Goal: Information Seeking & Learning: Learn about a topic

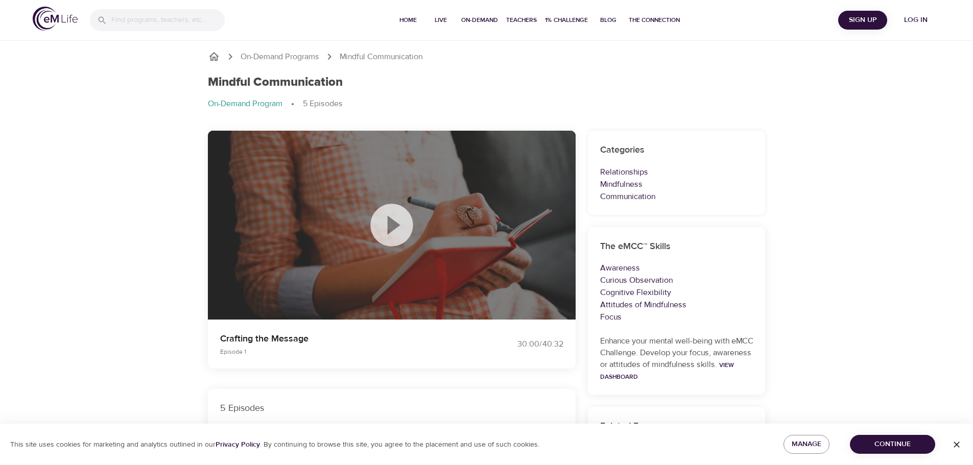
click at [391, 222] on icon at bounding box center [391, 225] width 51 height 51
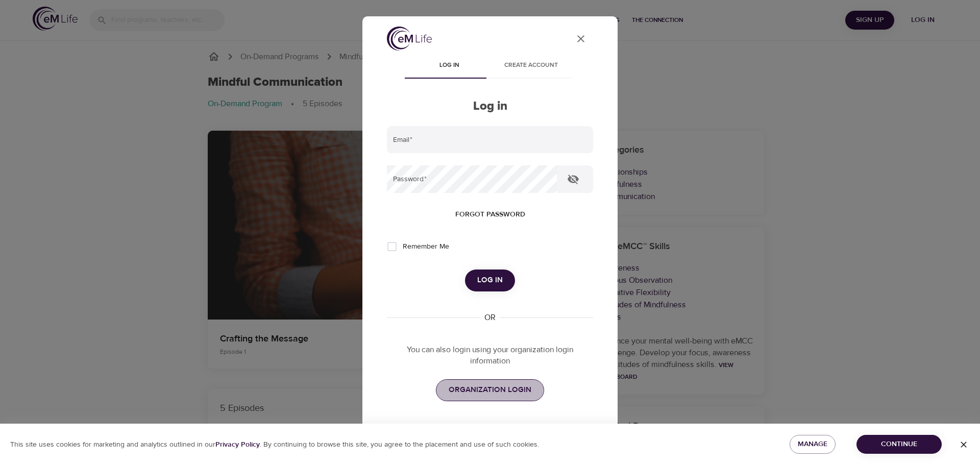
click at [483, 386] on span "ORGANIZATION LOGIN" at bounding box center [490, 389] width 83 height 13
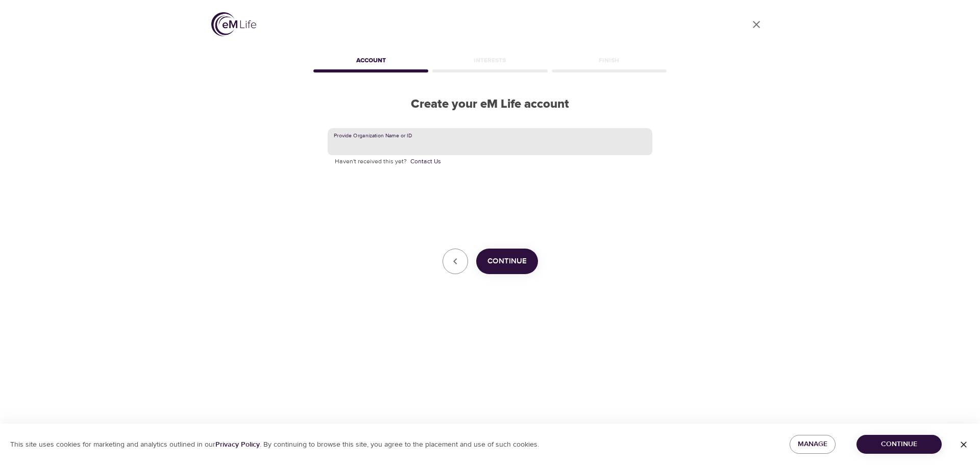
click at [495, 147] on input "text" at bounding box center [490, 142] width 325 height 28
type input "lexmark"
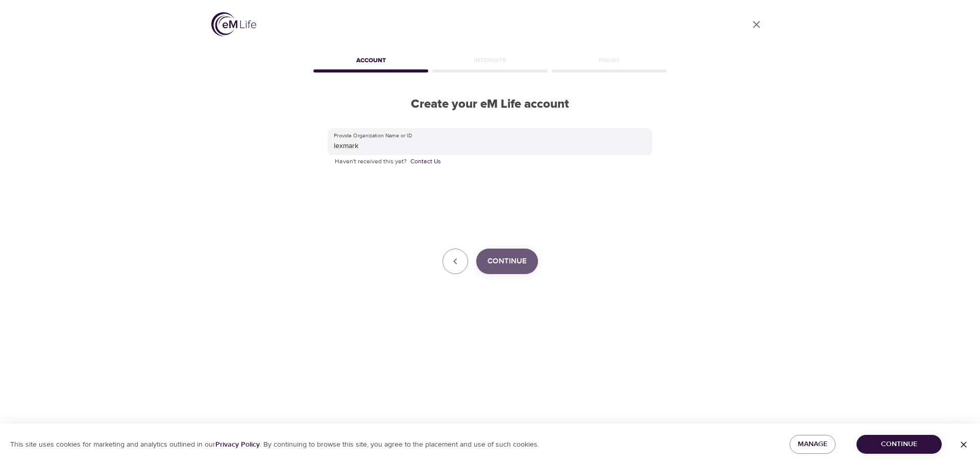
click at [498, 267] on span "Continue" at bounding box center [507, 261] width 39 height 13
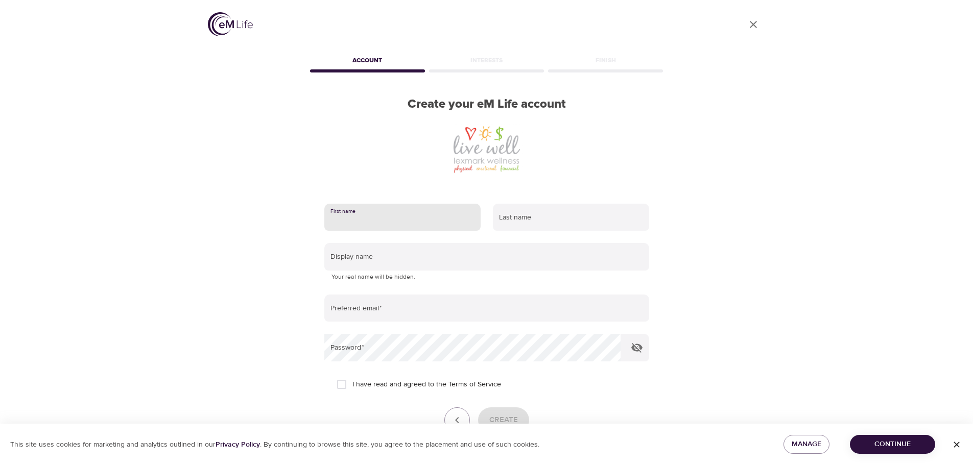
click at [417, 218] on input "text" at bounding box center [402, 218] width 156 height 28
type input "[PERSON_NAME]"
type input "D"
type input "[PERSON_NAME]"
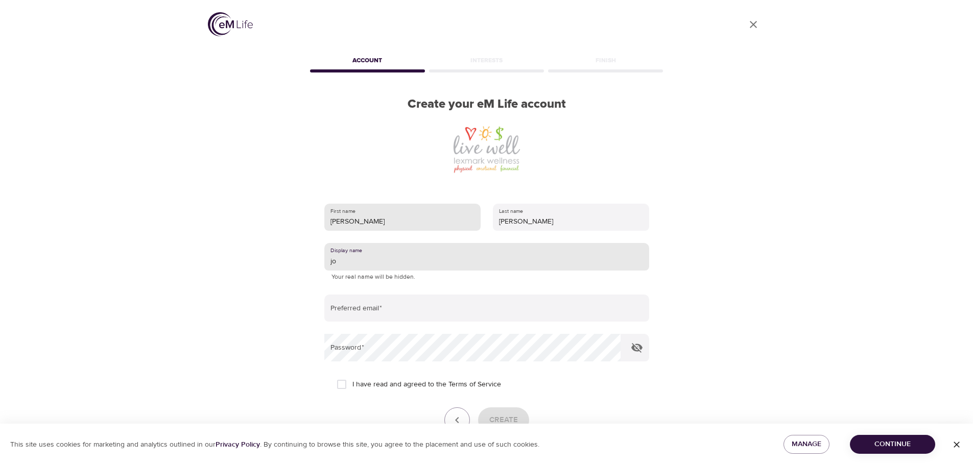
type input "j"
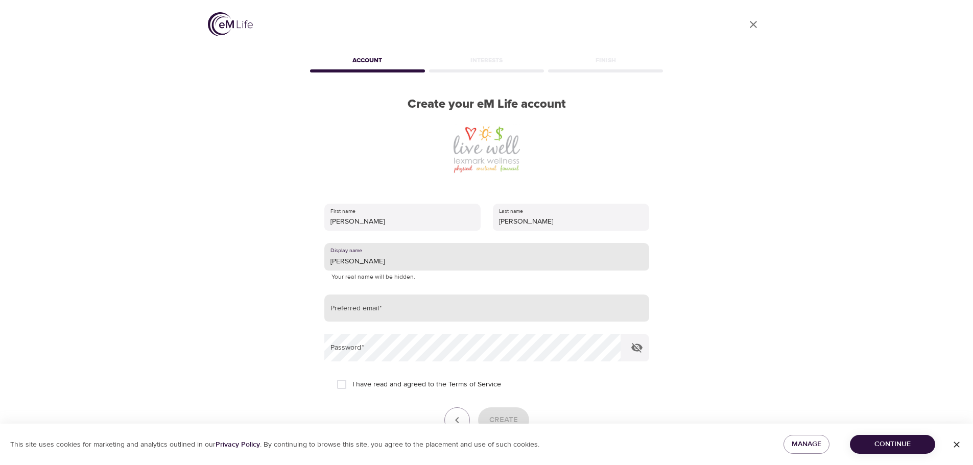
type input "[PERSON_NAME]"
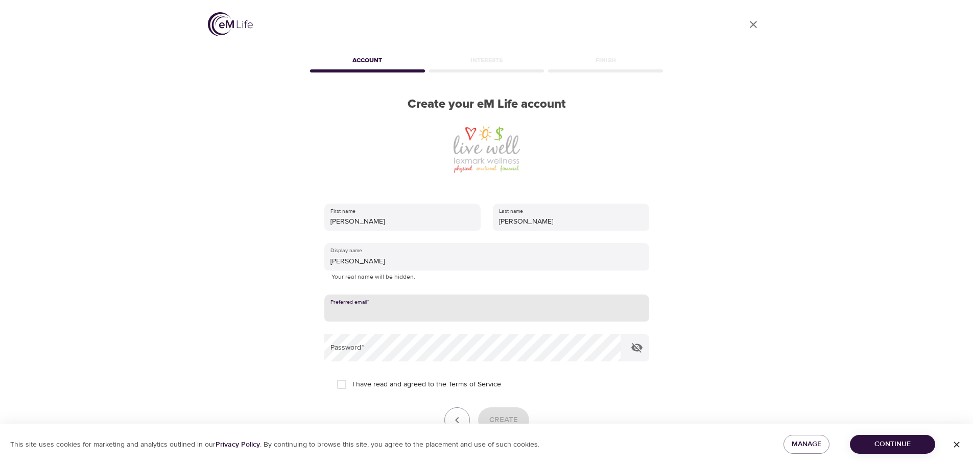
click at [378, 305] on input "email" at bounding box center [486, 309] width 325 height 28
type input "[PERSON_NAME][EMAIL_ADDRESS][DOMAIN_NAME]"
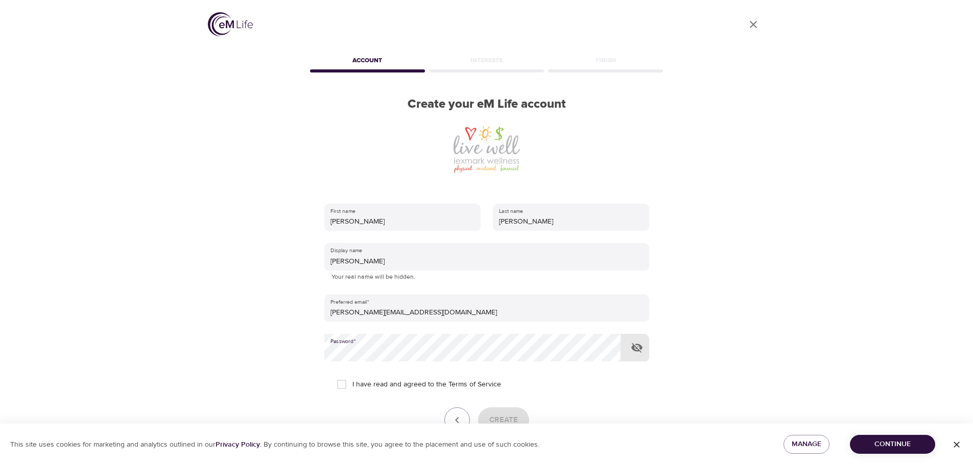
click at [285, 365] on div "User Profile Account Interests Finish Create your eM Life account First name [P…" at bounding box center [487, 232] width 582 height 465
click at [635, 350] on icon "button" at bounding box center [636, 348] width 11 height 10
click at [347, 379] on input "I have read and agreed to the Terms of Service" at bounding box center [341, 384] width 21 height 21
checkbox input "true"
click at [509, 415] on span "Create" at bounding box center [503, 420] width 29 height 13
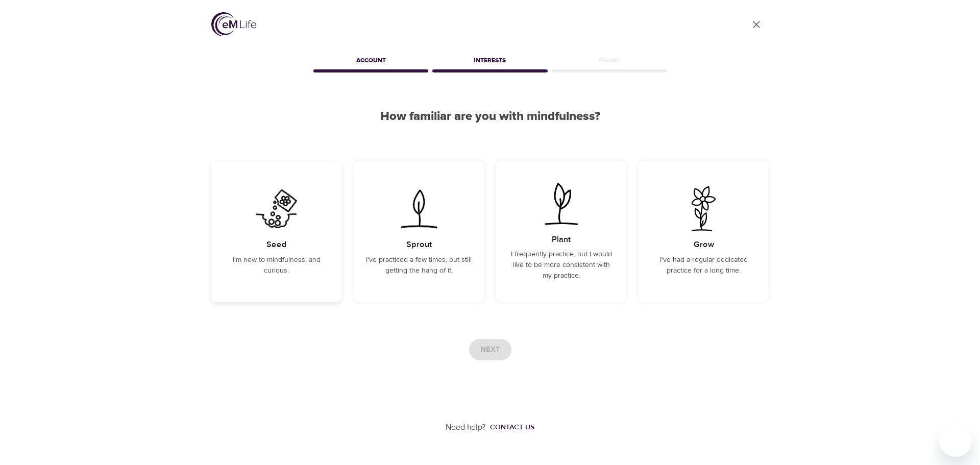
click at [281, 281] on div "Seed I'm new to mindfulness, and curious." at bounding box center [276, 231] width 130 height 141
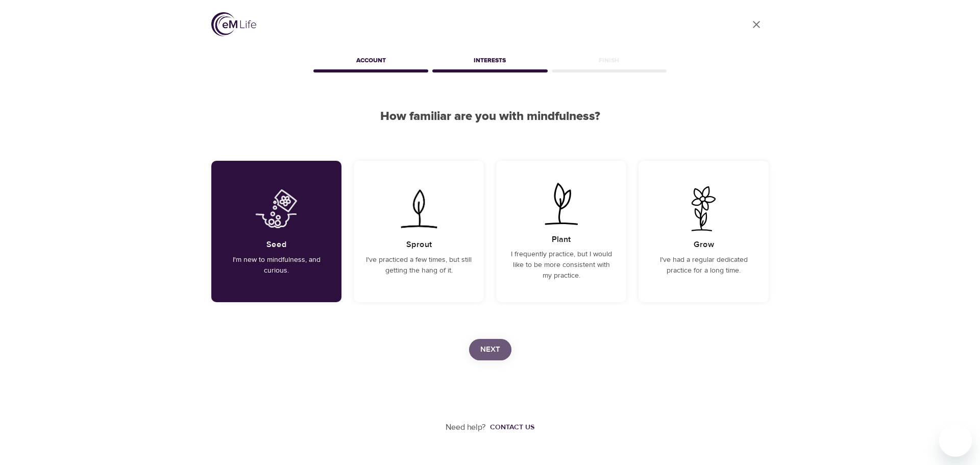
click at [482, 349] on span "Next" at bounding box center [491, 349] width 20 height 13
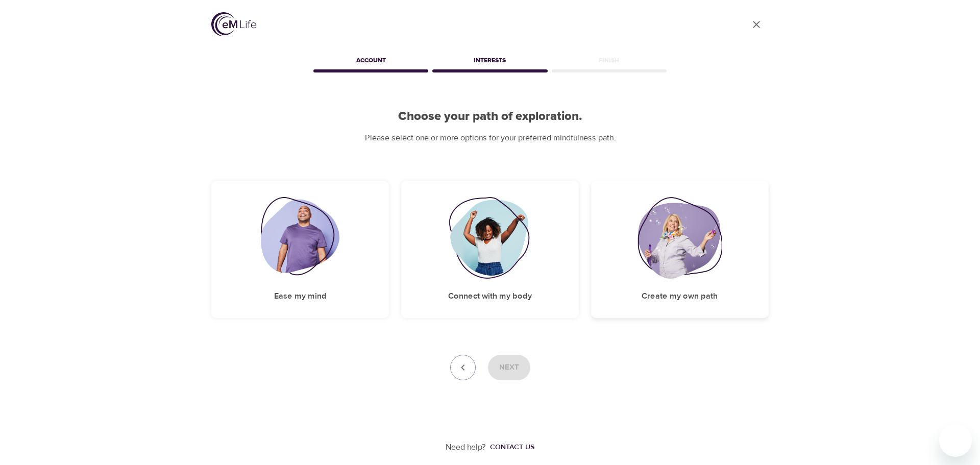
click at [661, 299] on h5 "Create my own path" at bounding box center [680, 296] width 76 height 11
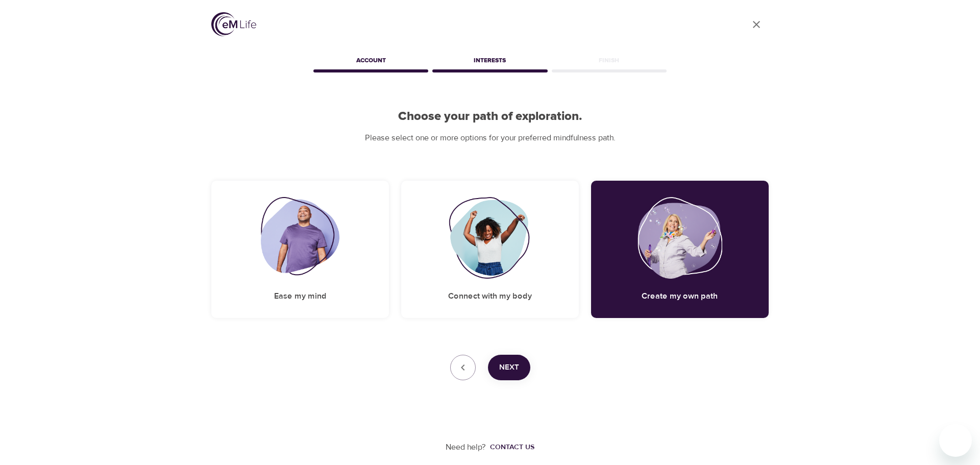
click at [507, 367] on span "Next" at bounding box center [509, 367] width 20 height 13
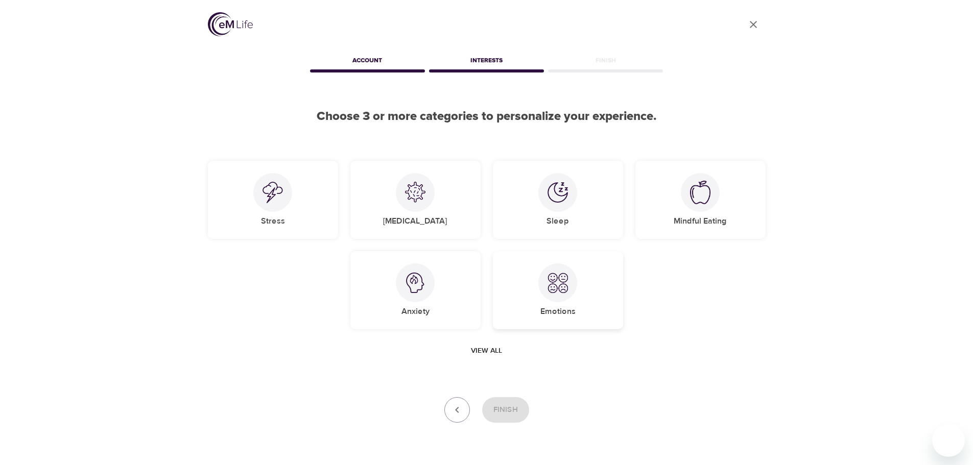
click at [571, 311] on h5 "Emotions" at bounding box center [557, 311] width 35 height 11
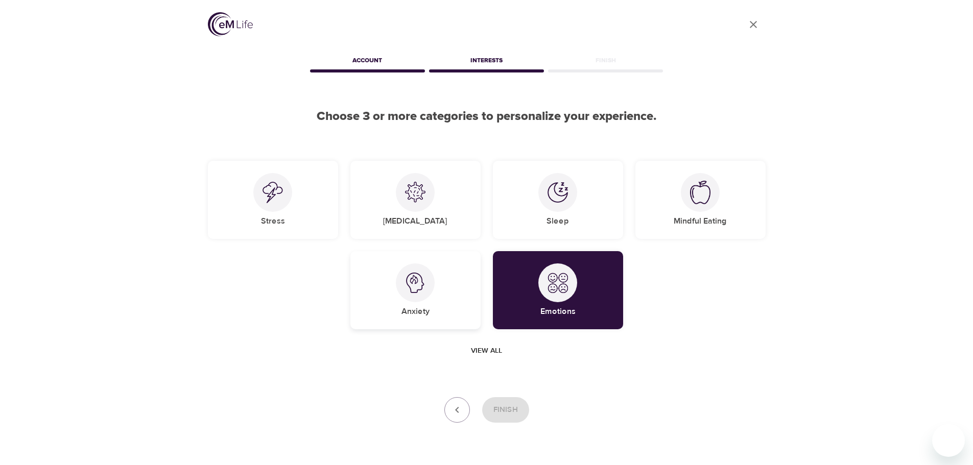
click at [394, 304] on div "Anxiety" at bounding box center [415, 290] width 130 height 78
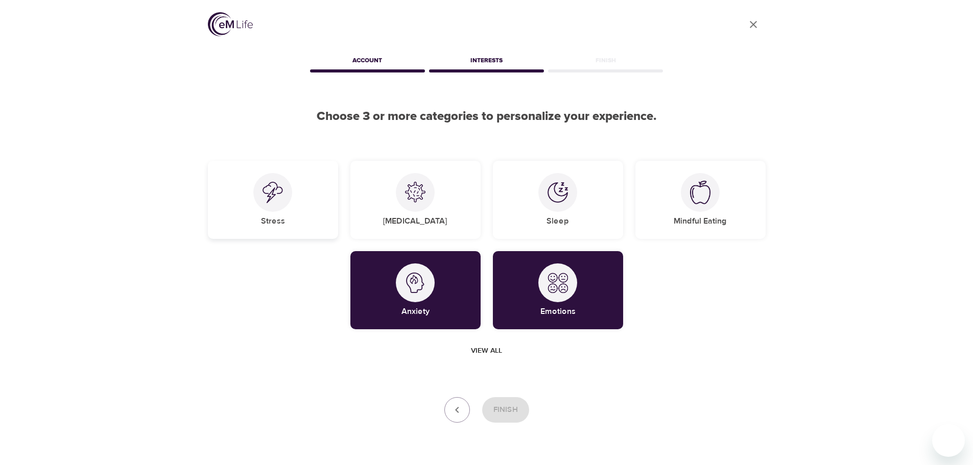
click at [268, 232] on div "Stress" at bounding box center [273, 200] width 130 height 78
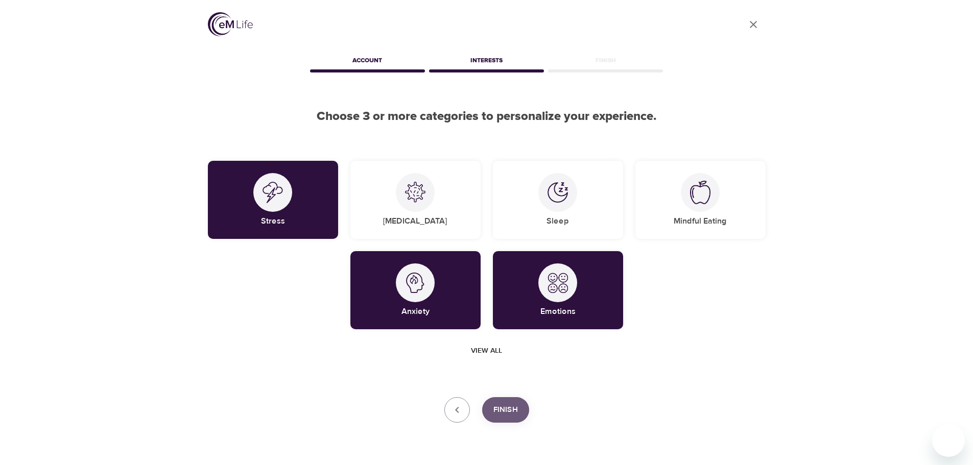
click at [512, 413] on span "Finish" at bounding box center [505, 409] width 25 height 13
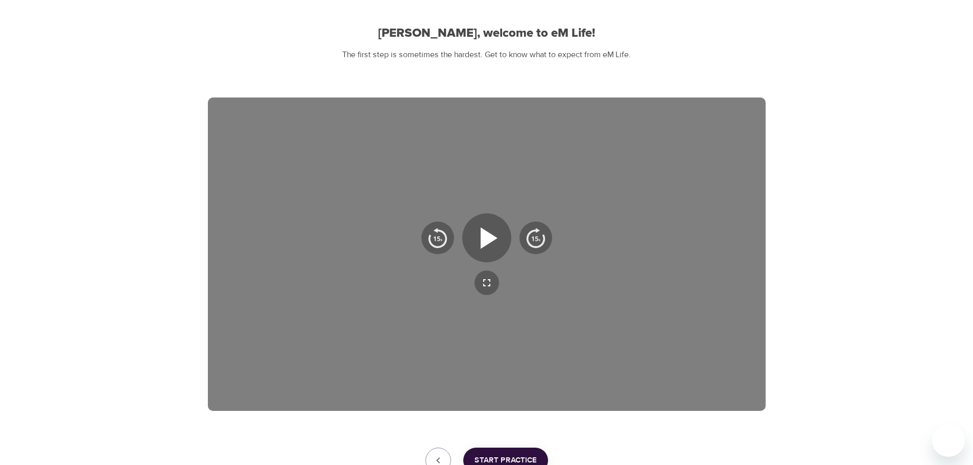
scroll to position [86, 0]
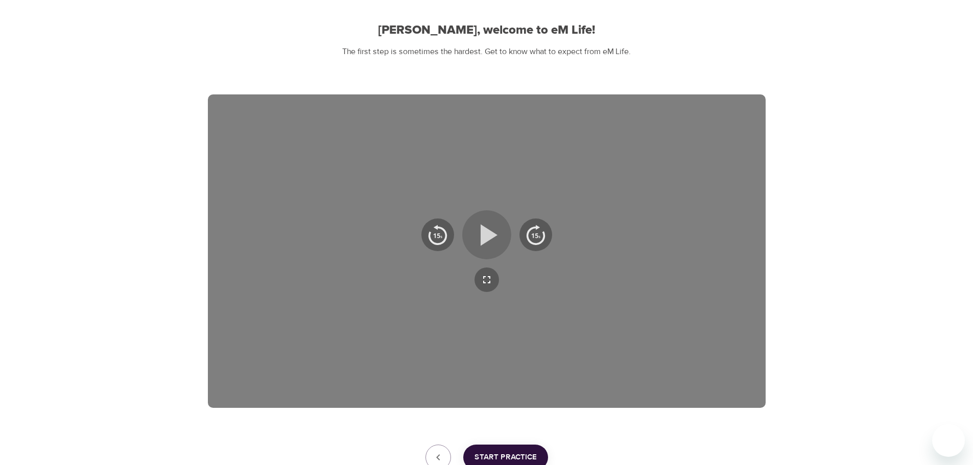
click at [503, 228] on icon "button" at bounding box center [486, 235] width 37 height 37
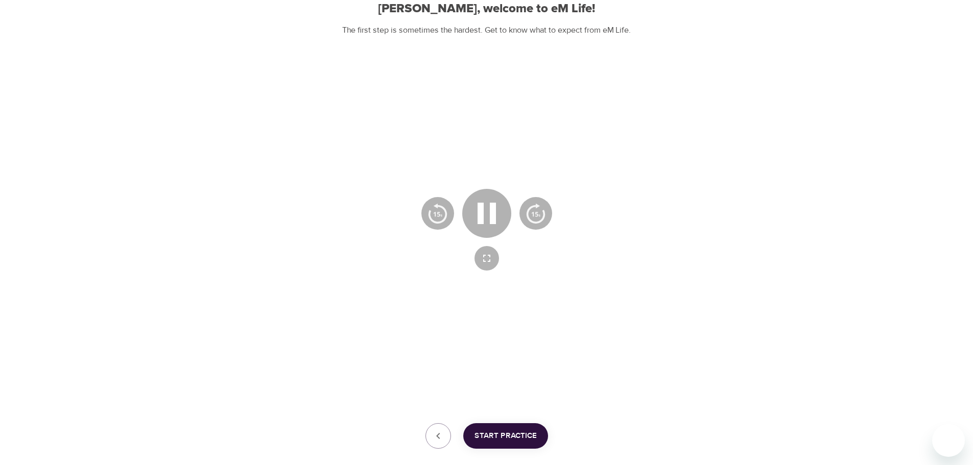
scroll to position [108, 0]
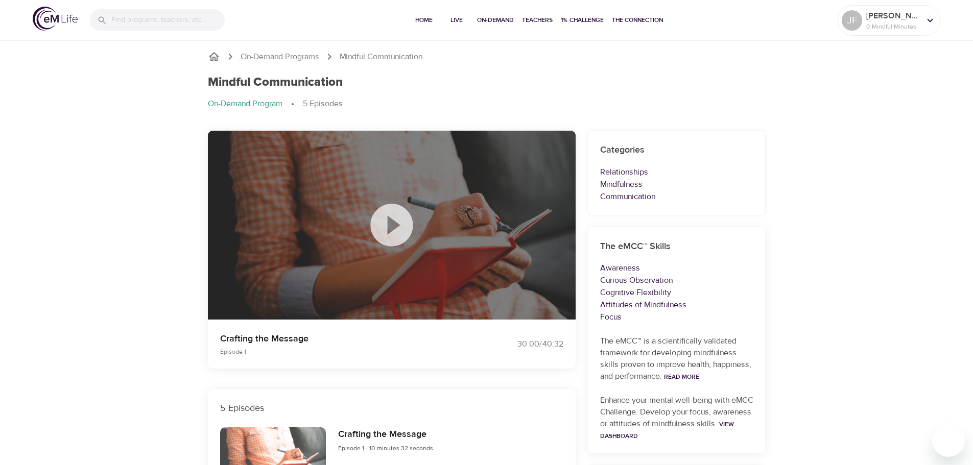
click at [387, 233] on icon at bounding box center [391, 225] width 42 height 42
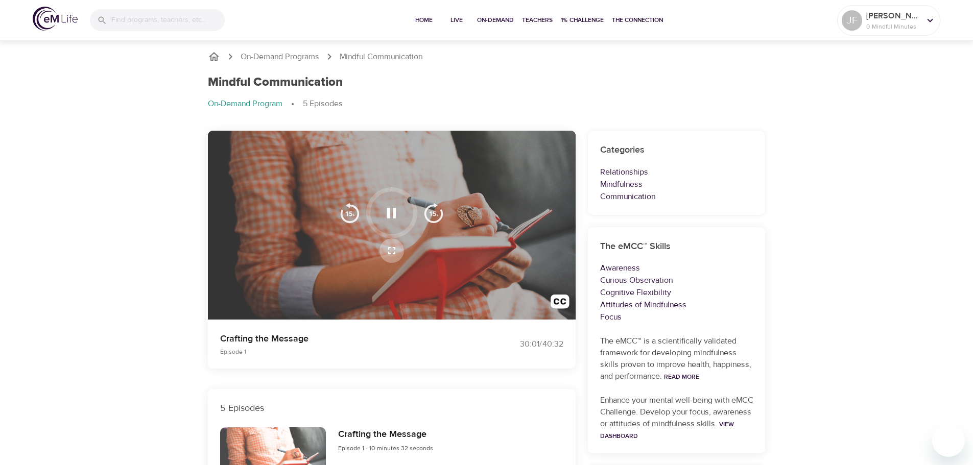
click at [390, 248] on icon "button" at bounding box center [391, 250] width 7 height 7
click at [556, 303] on img "button" at bounding box center [559, 304] width 19 height 19
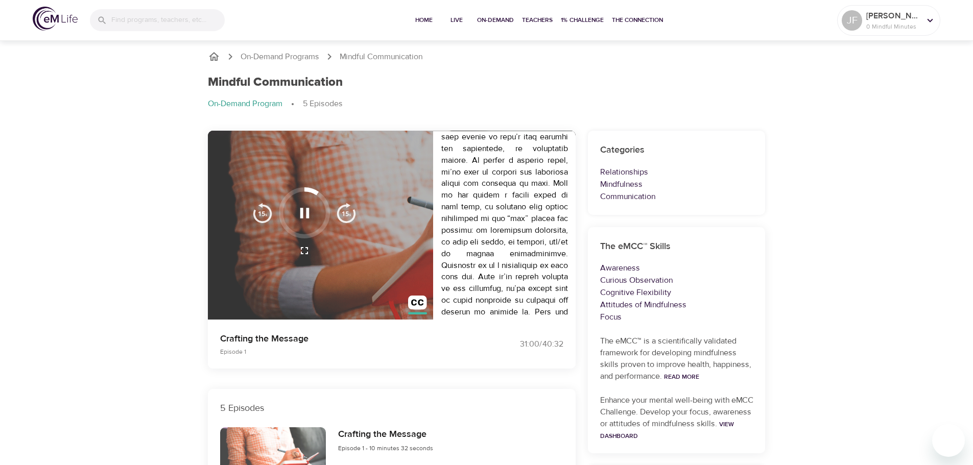
scroll to position [292, 0]
click at [454, 421] on div "5 Episodes" at bounding box center [392, 408] width 368 height 38
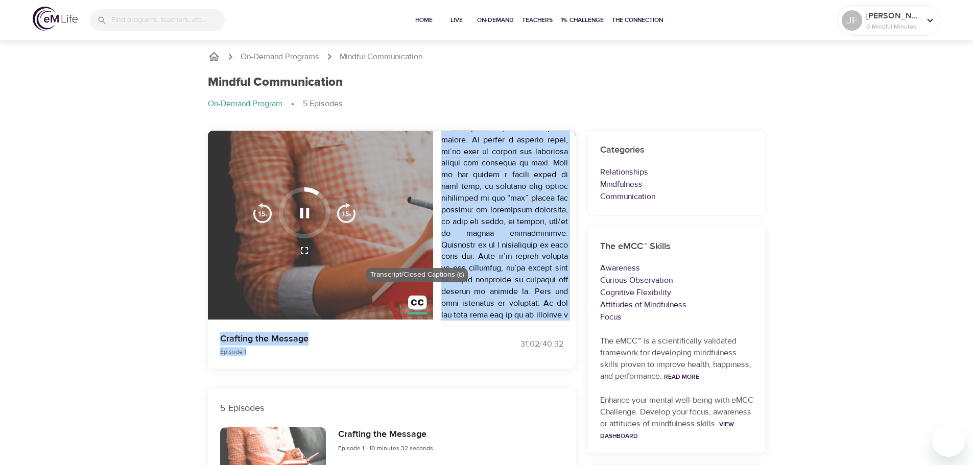
drag, startPoint x: 430, startPoint y: 364, endPoint x: 415, endPoint y: 305, distance: 60.3
click at [415, 305] on div "Transcript Crafting the Message Episode 1 31:02 / 40:32 Transcript" at bounding box center [392, 250] width 368 height 238
click at [415, 305] on img "button" at bounding box center [417, 305] width 19 height 19
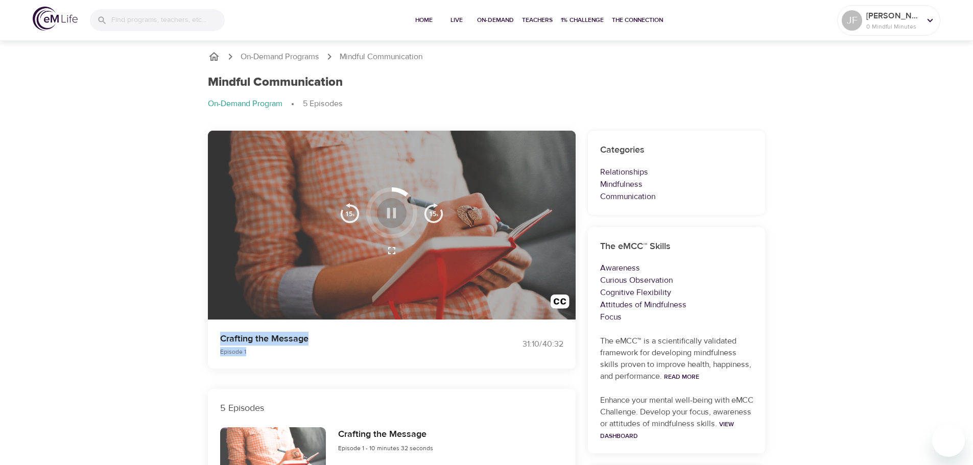
click at [388, 207] on icon "button" at bounding box center [391, 213] width 18 height 18
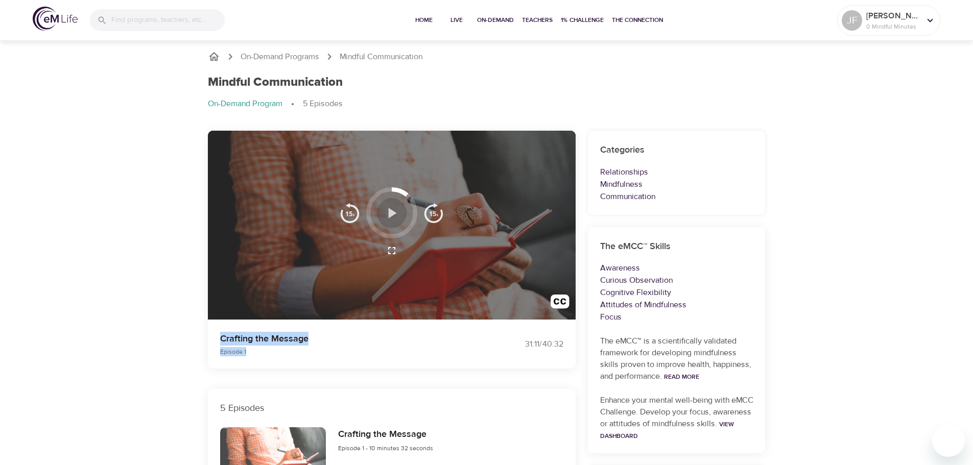
click at [390, 205] on icon "button" at bounding box center [391, 213] width 18 height 18
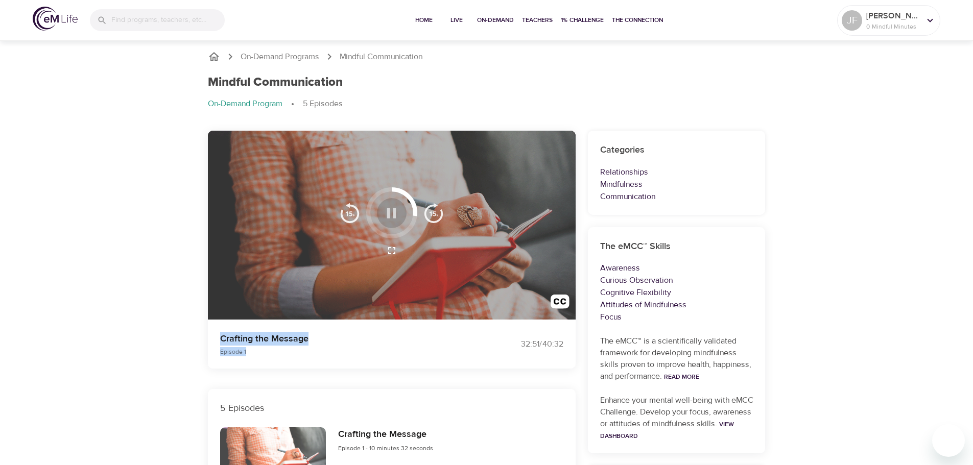
click at [391, 213] on icon "button" at bounding box center [391, 213] width 18 height 18
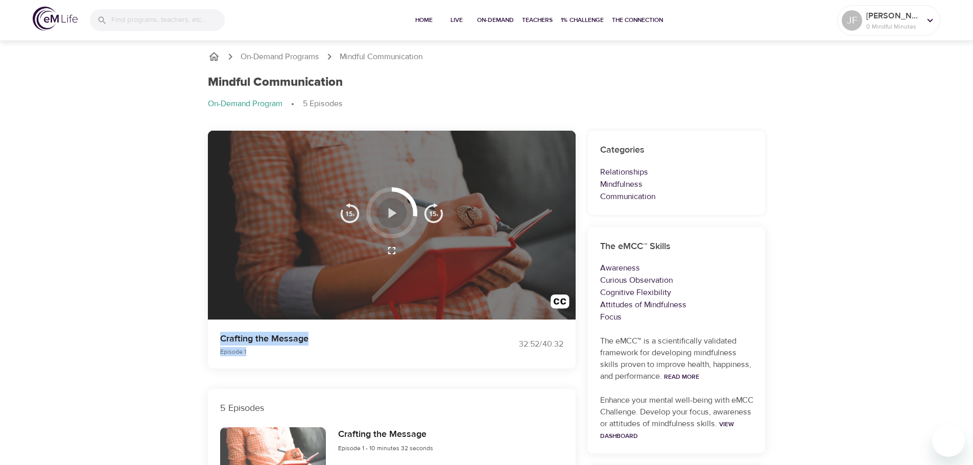
click at [391, 209] on icon "button" at bounding box center [391, 213] width 18 height 18
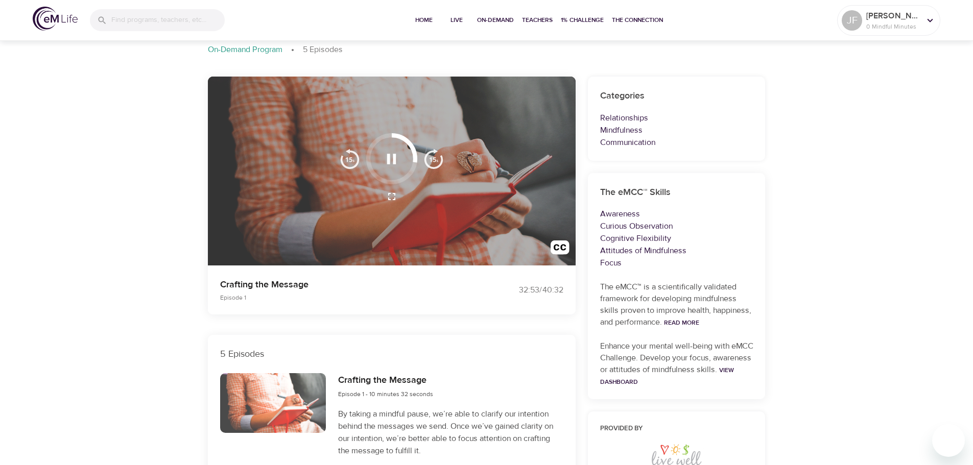
scroll to position [64, 0]
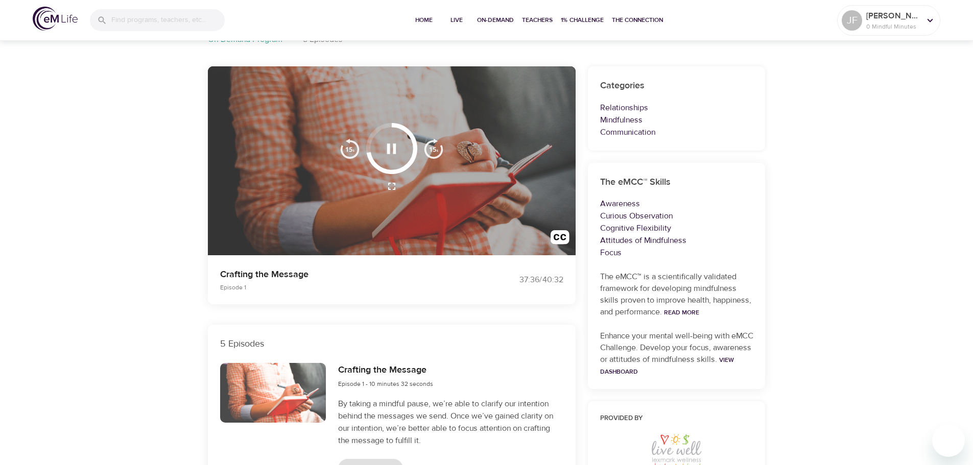
click at [730, 382] on div "The eMCC™ Skills Awareness Curious Observation Cognitive Flexibility Attitudes …" at bounding box center [677, 276] width 178 height 227
click at [393, 142] on icon "button" at bounding box center [391, 149] width 18 height 18
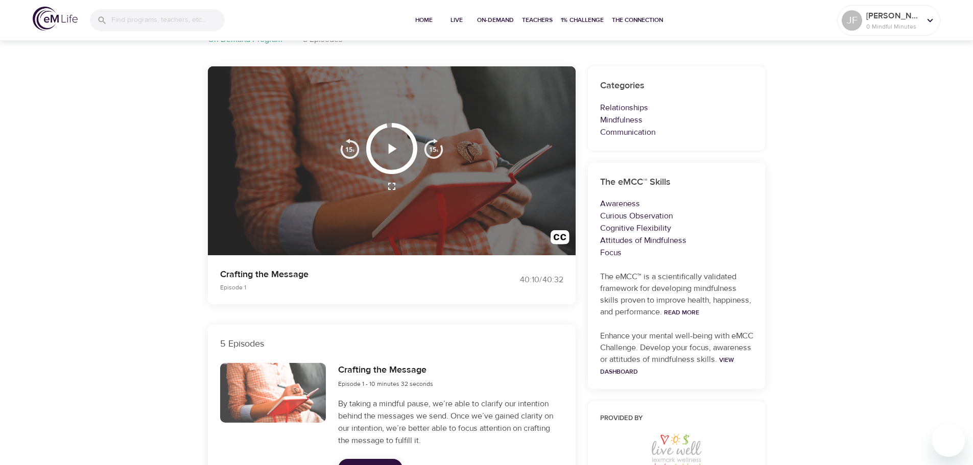
click at [389, 149] on icon "button" at bounding box center [393, 148] width 8 height 10
